Goal: Book appointment/travel/reservation

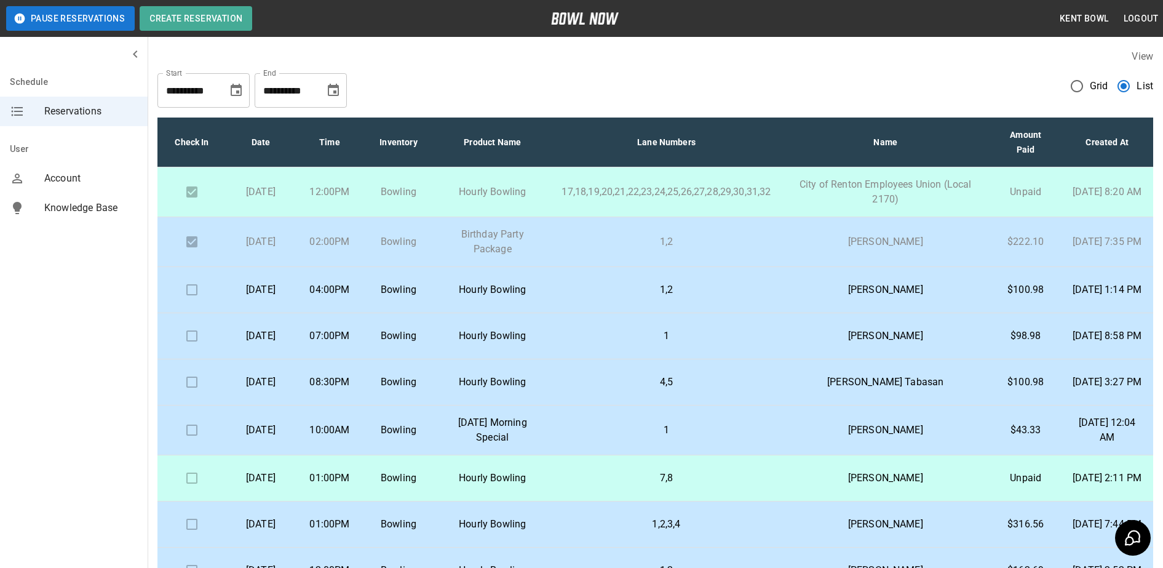
click at [433, 292] on td "Bowling" at bounding box center [398, 290] width 69 height 46
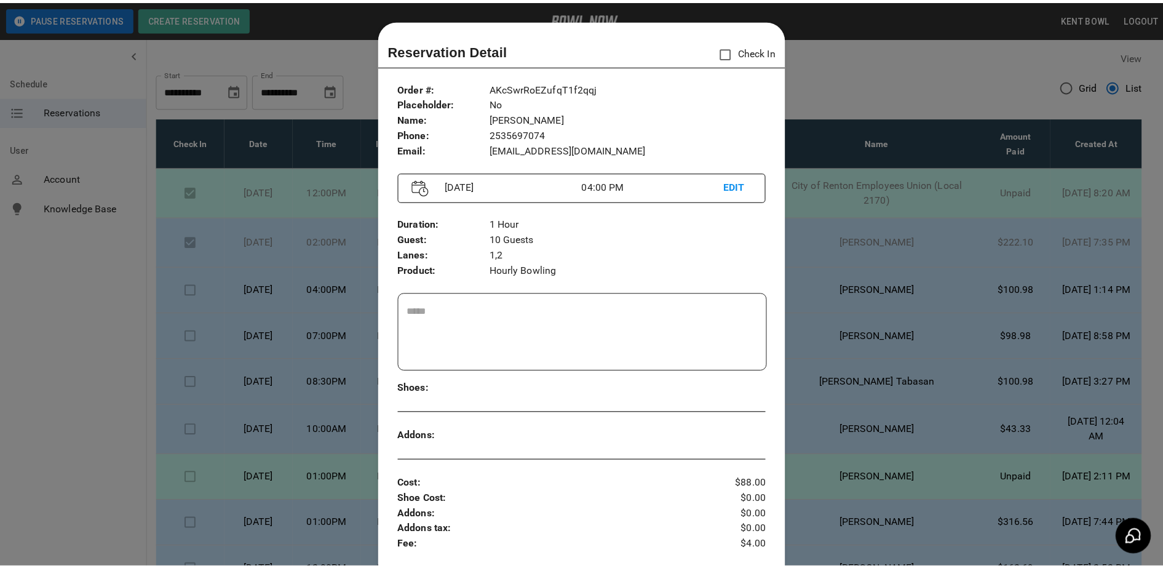
scroll to position [20, 0]
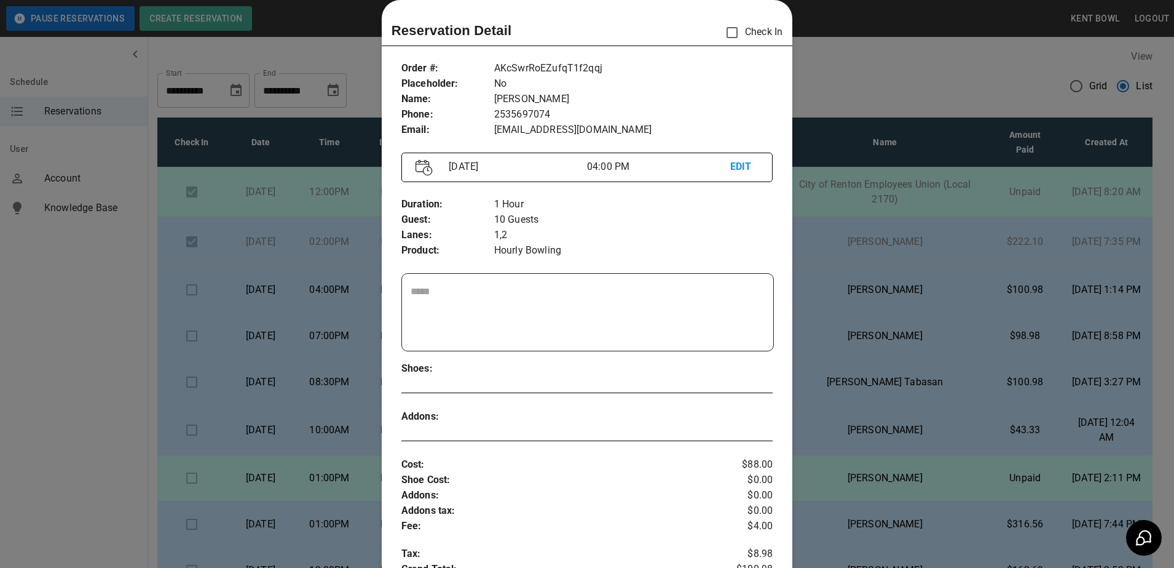
click at [79, 351] on div at bounding box center [587, 284] width 1174 height 568
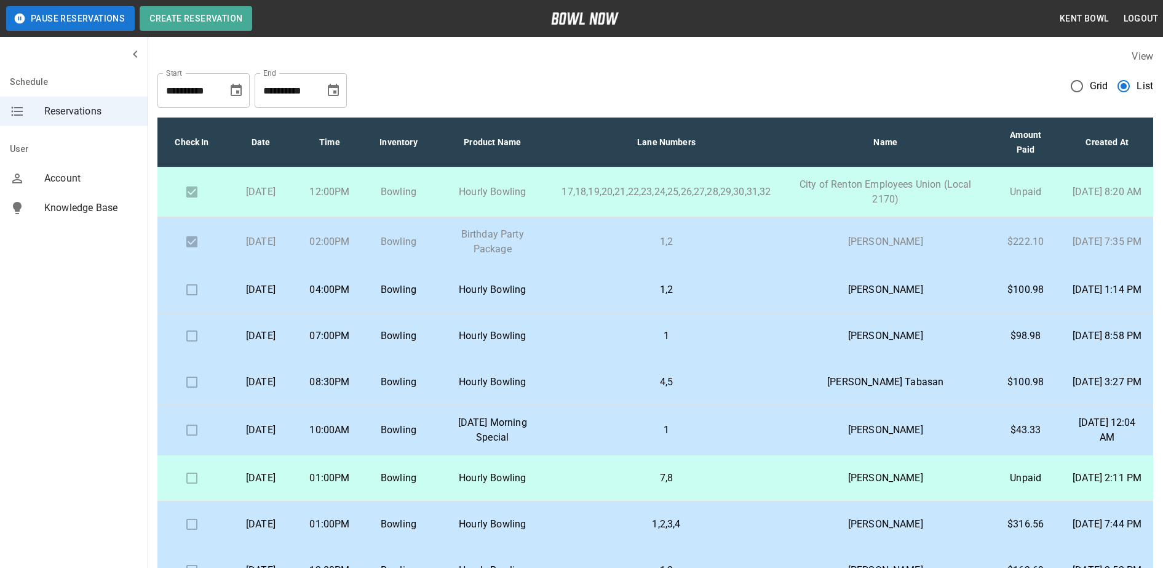
click at [433, 284] on td "Bowling" at bounding box center [398, 290] width 69 height 46
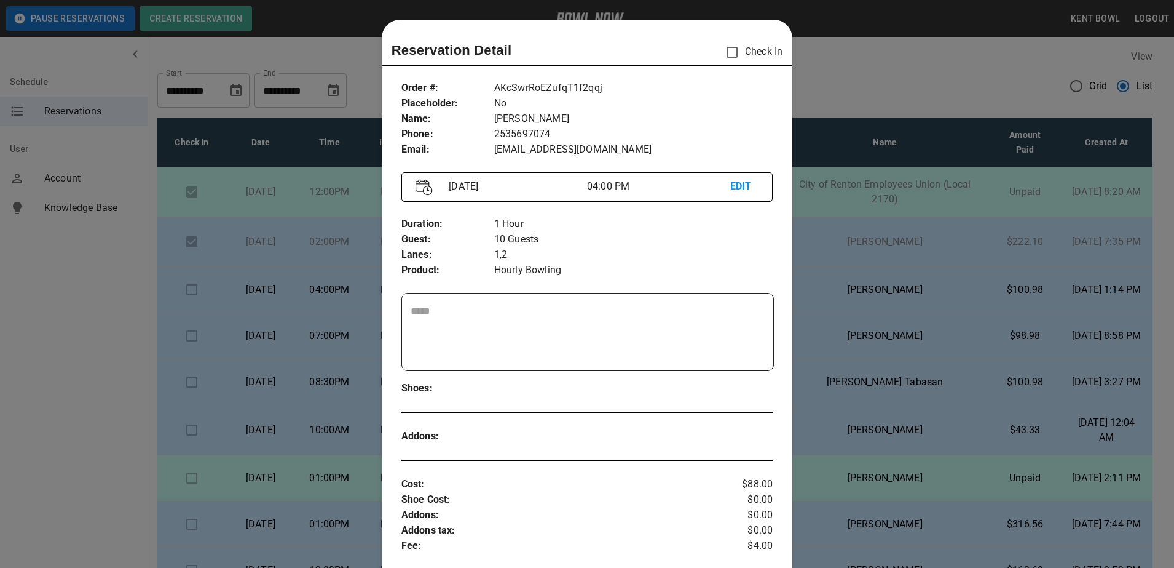
scroll to position [20, 0]
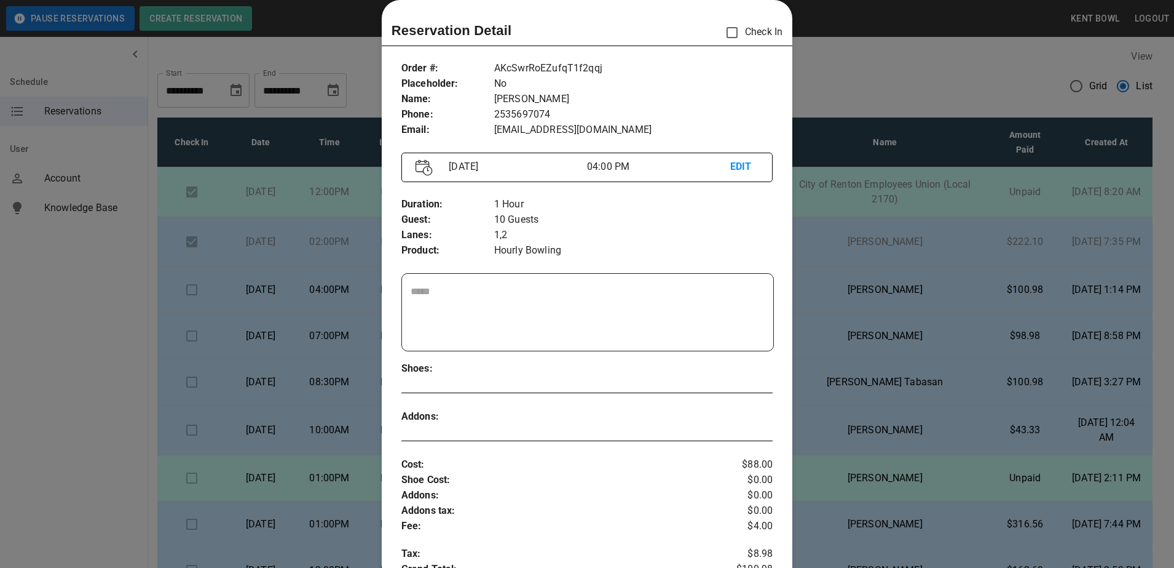
click at [137, 322] on div at bounding box center [587, 284] width 1174 height 568
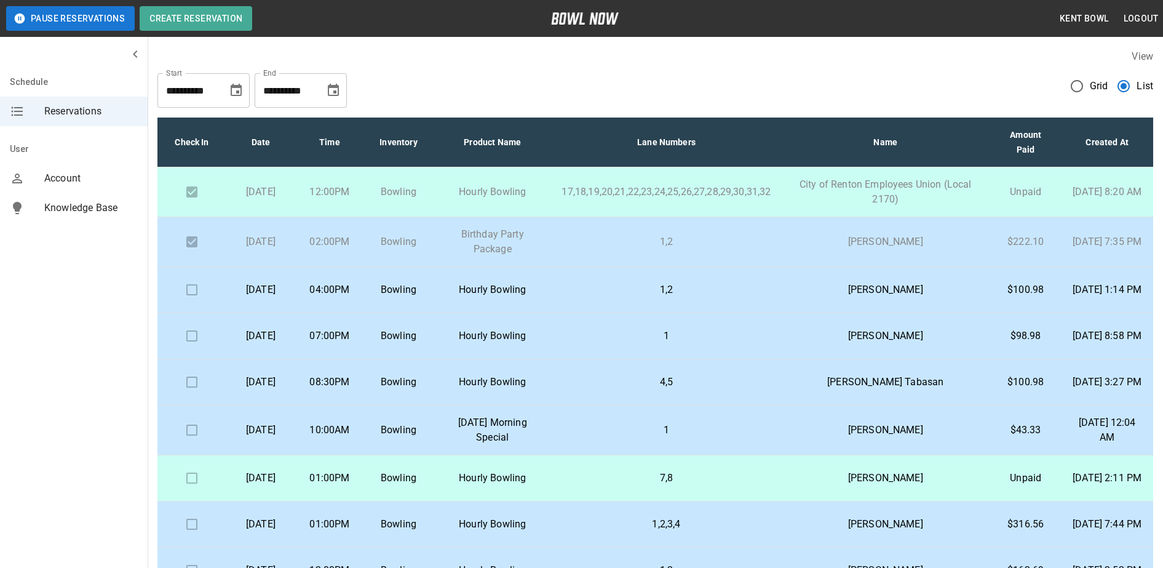
click at [407, 341] on td "Bowling" at bounding box center [398, 336] width 69 height 46
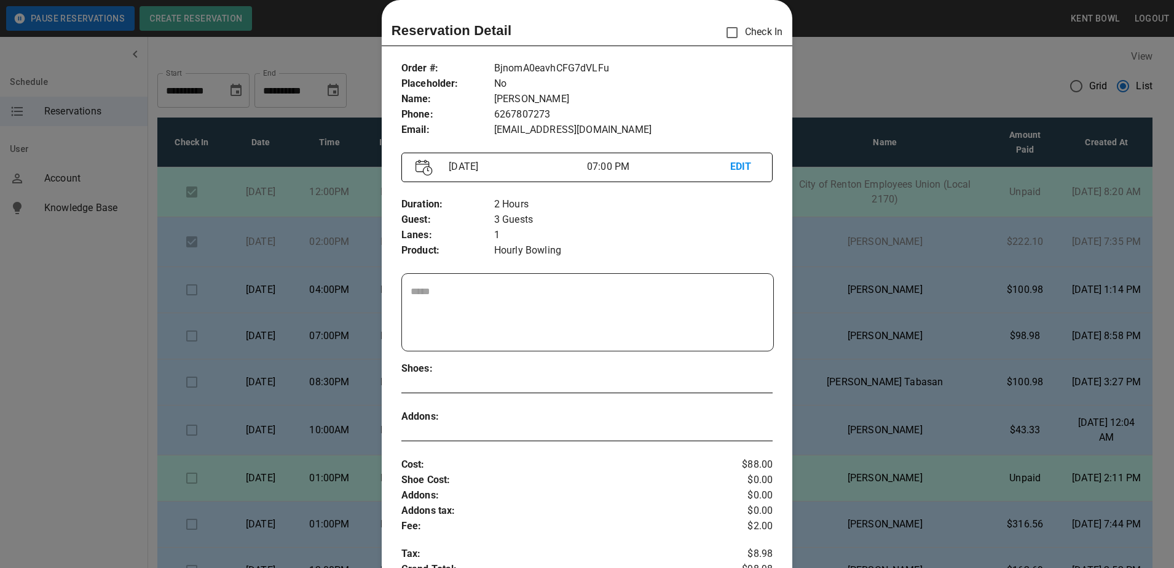
click at [73, 341] on div at bounding box center [587, 284] width 1174 height 568
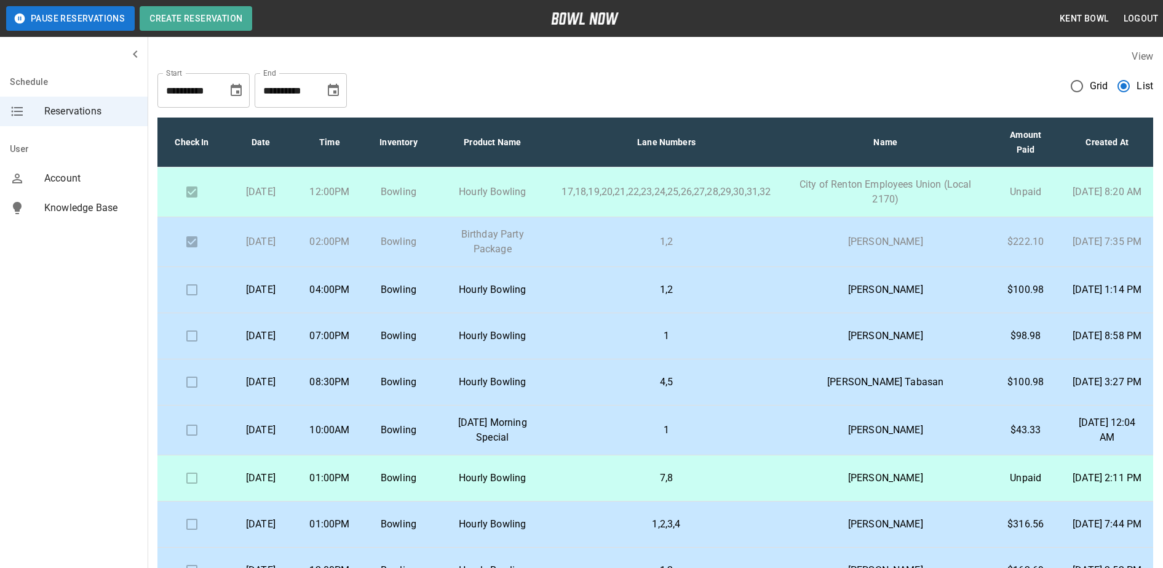
click at [433, 380] on td "Bowling" at bounding box center [398, 382] width 69 height 46
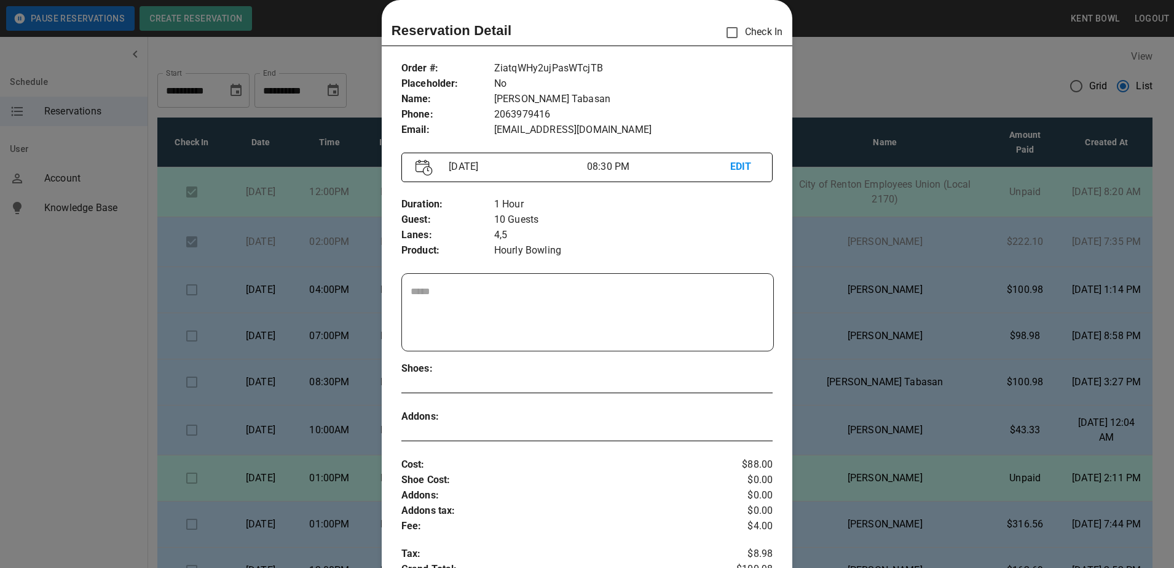
click at [68, 328] on div at bounding box center [587, 284] width 1174 height 568
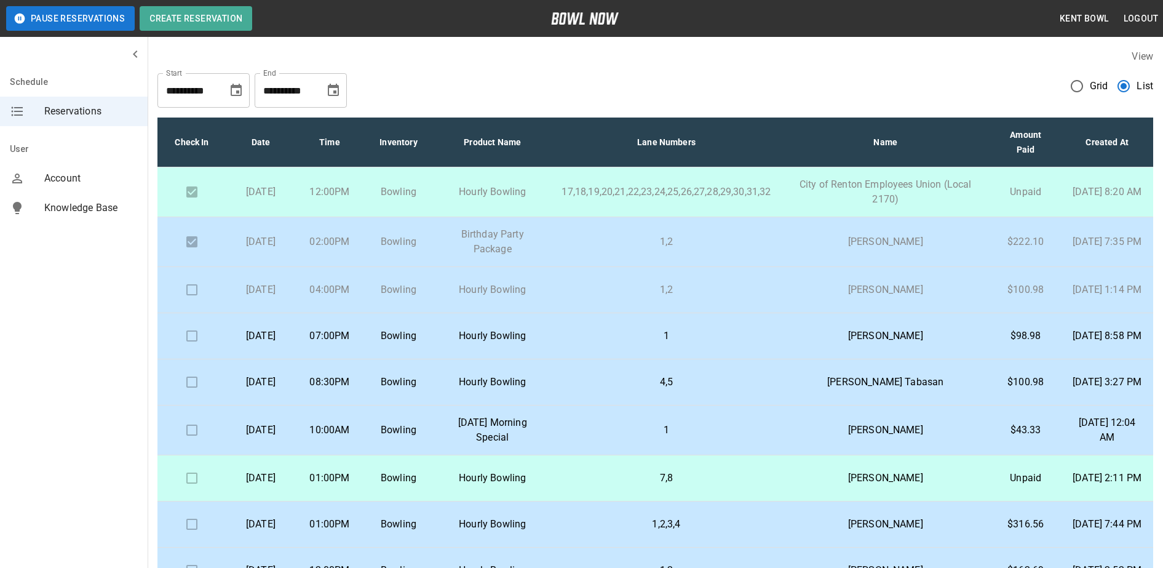
click at [280, 307] on td "[DATE]" at bounding box center [260, 290] width 69 height 46
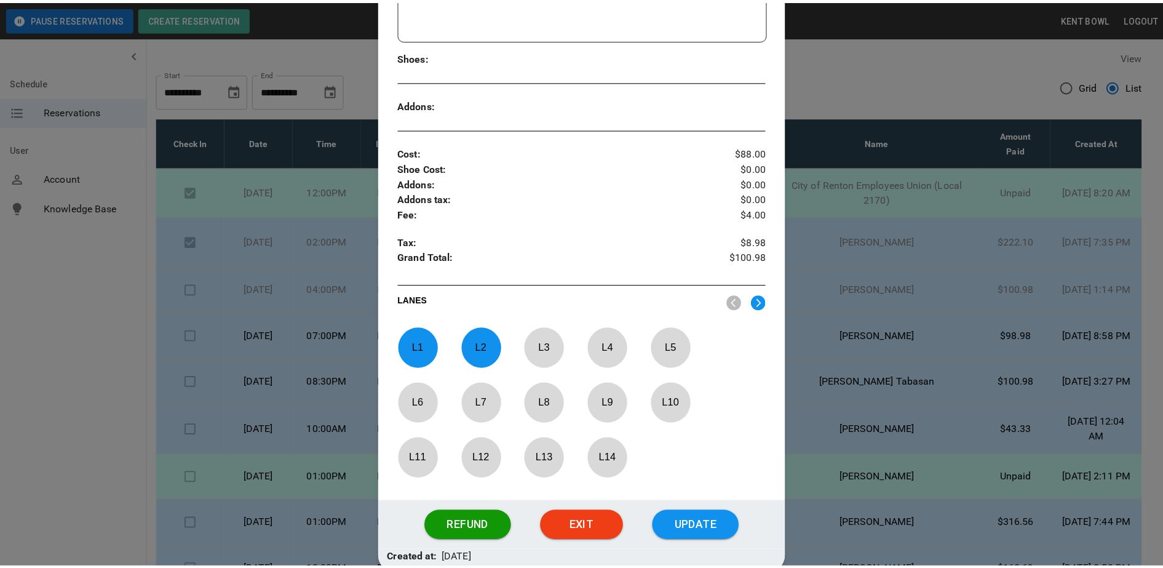
scroll to position [336, 0]
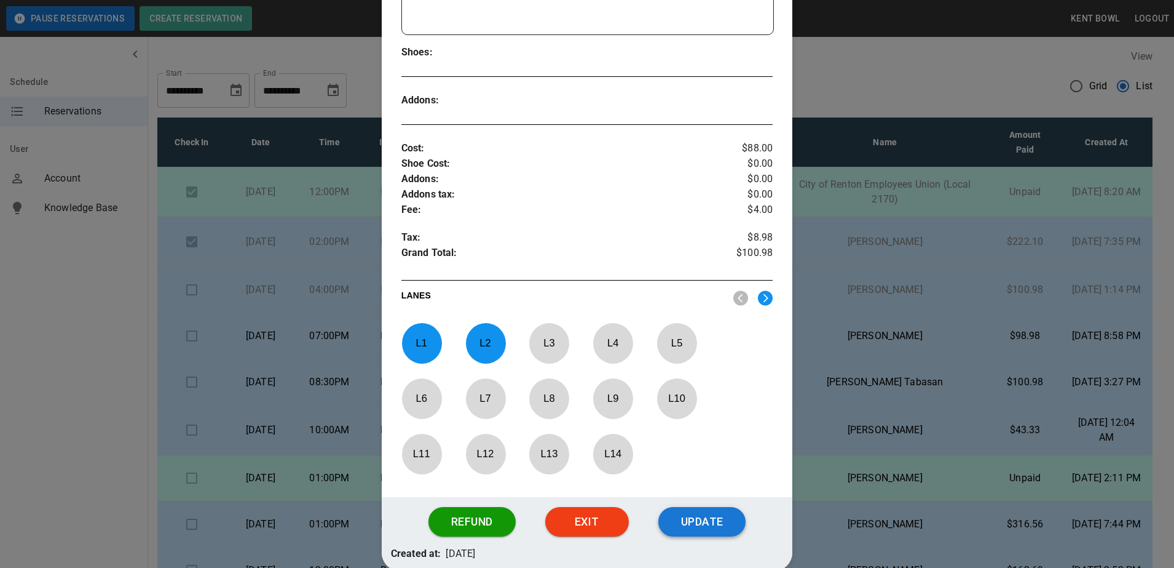
click at [711, 529] on button "Update" at bounding box center [702, 522] width 87 height 30
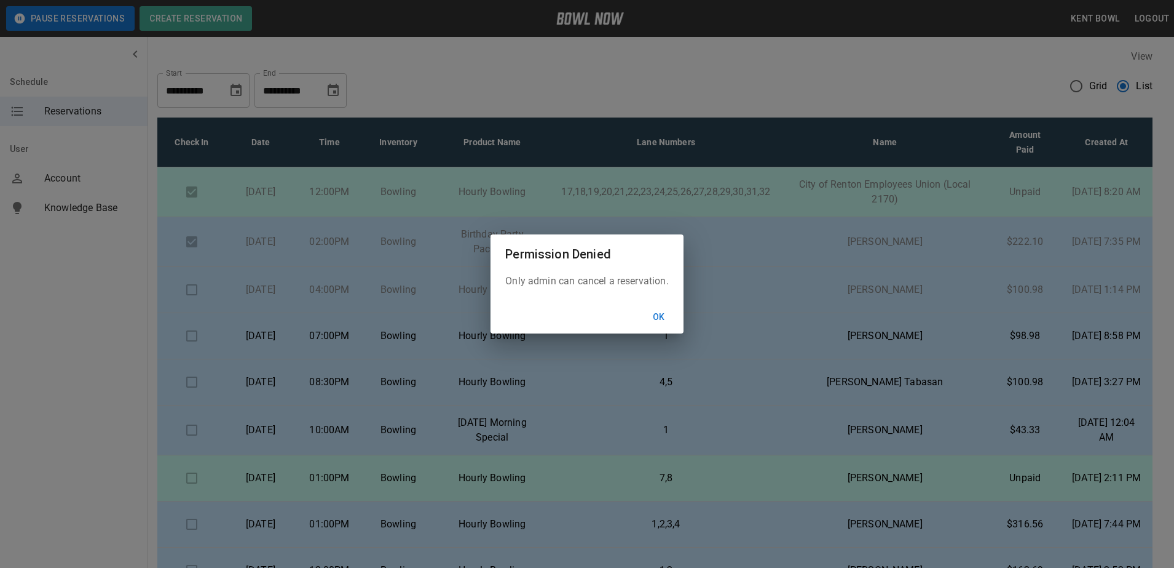
click at [659, 318] on button "Ok" at bounding box center [658, 317] width 39 height 23
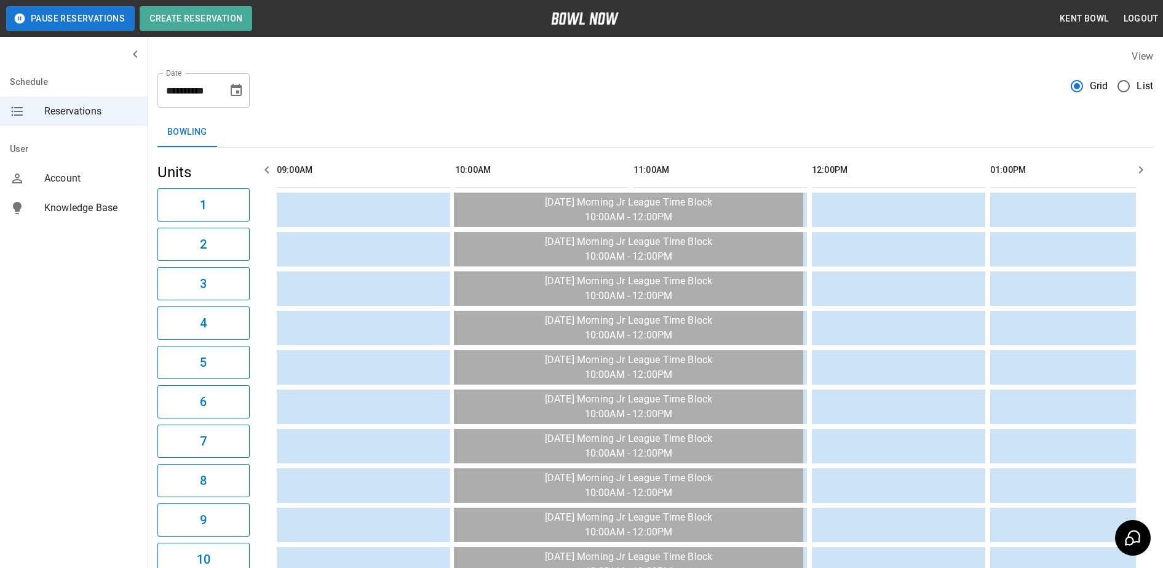
scroll to position [0, 1248]
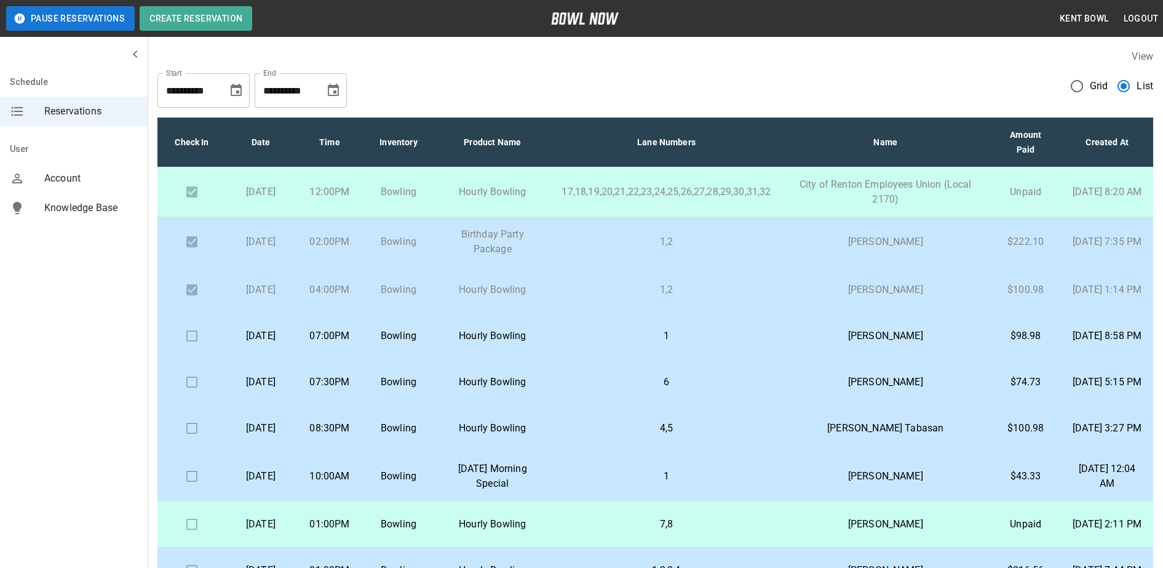
click at [482, 396] on td "Hourly Bowling" at bounding box center [492, 382] width 119 height 46
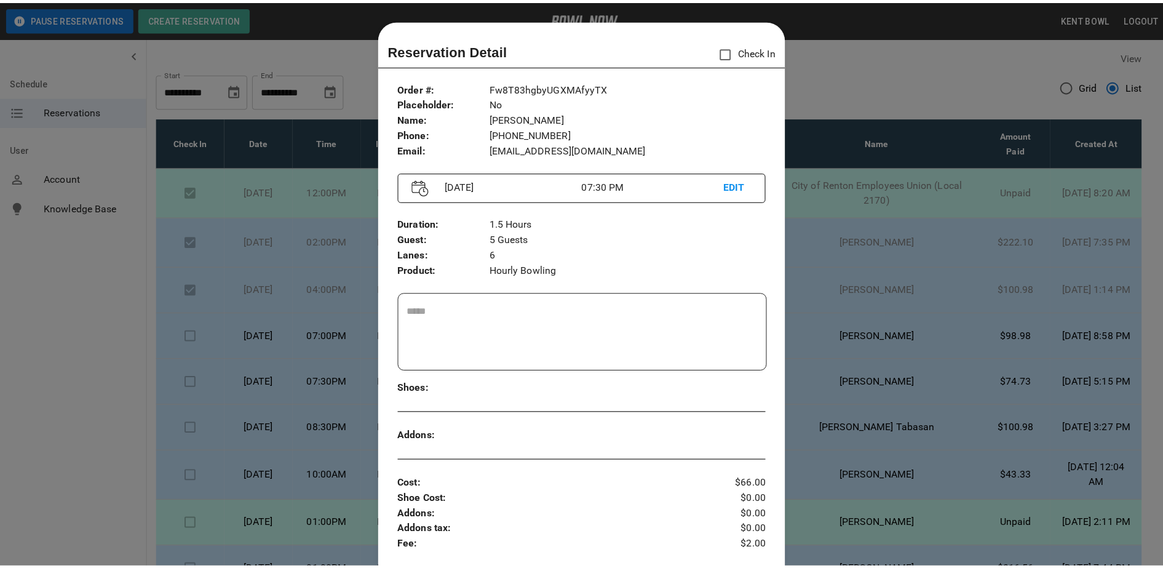
scroll to position [20, 0]
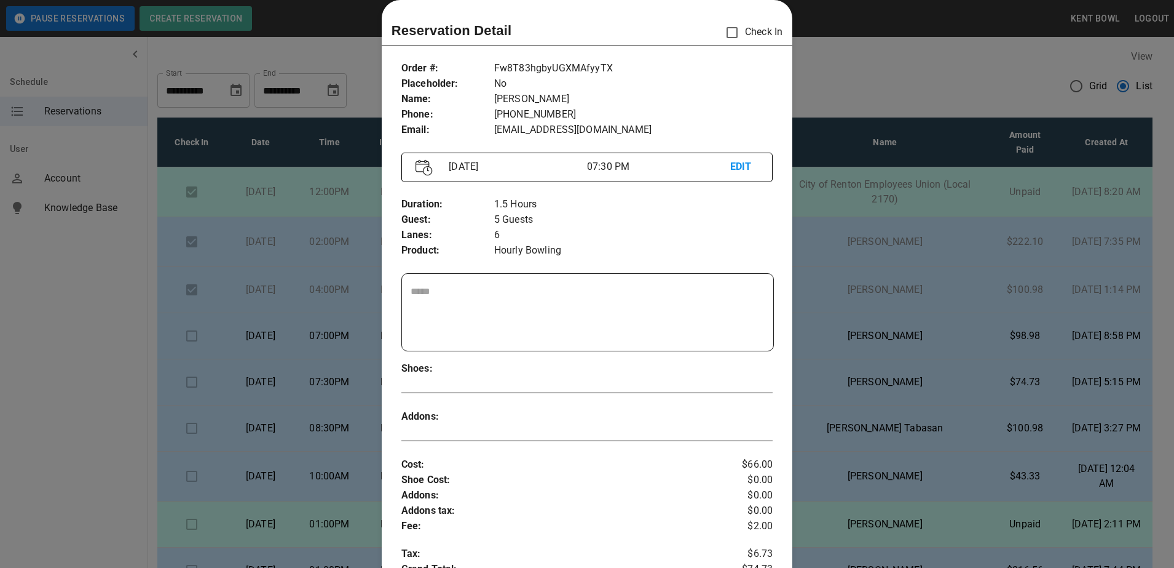
click at [84, 350] on div at bounding box center [587, 284] width 1174 height 568
